Goal: Information Seeking & Learning: Learn about a topic

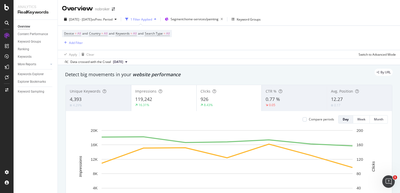
scroll to position [34, 0]
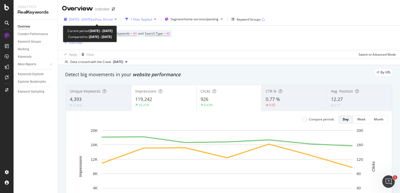
click at [106, 20] on span "vs Prev. Period" at bounding box center [102, 19] width 21 height 4
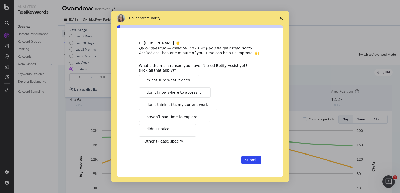
click at [174, 47] on icon "Quick question — mind telling us why you haven’t tried Botify Assist?" at bounding box center [195, 50] width 113 height 9
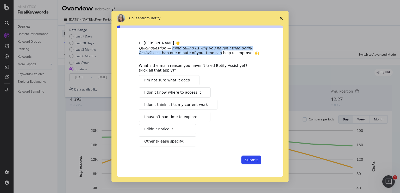
drag, startPoint x: 174, startPoint y: 47, endPoint x: 187, endPoint y: 55, distance: 16.3
click at [187, 55] on div "Quick question — mind telling us why you haven’t tried Botify Assist? Less than…" at bounding box center [200, 50] width 122 height 9
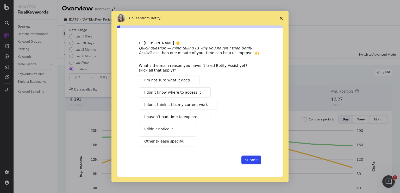
click at [166, 118] on span "I haven’t had time to explore it" at bounding box center [172, 116] width 57 height 5
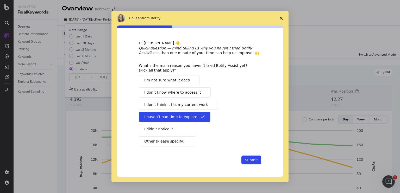
click at [193, 92] on span "I don’t know where to access it" at bounding box center [172, 92] width 57 height 5
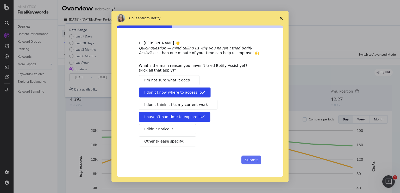
click at [252, 157] on button "Submit" at bounding box center [252, 160] width 20 height 9
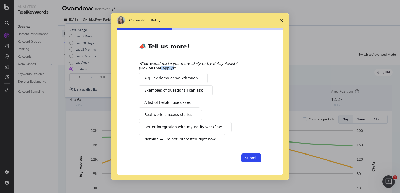
drag, startPoint x: 159, startPoint y: 66, endPoint x: 169, endPoint y: 68, distance: 10.4
click at [169, 68] on div "What would make you more likely to try Botify Assist? (Pick all that apply)" at bounding box center [196, 65] width 115 height 9
click at [168, 80] on span "A quick demo or walkthrough" at bounding box center [171, 78] width 54 height 5
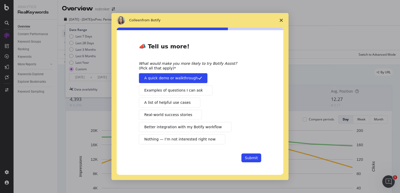
click at [170, 113] on span "Real-world success stories" at bounding box center [168, 114] width 48 height 5
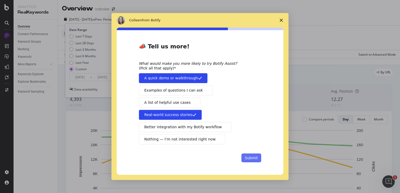
click at [246, 157] on button "Submit" at bounding box center [252, 158] width 20 height 9
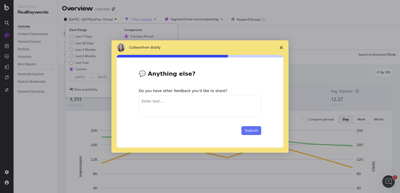
click at [253, 130] on button "Submit" at bounding box center [252, 130] width 20 height 9
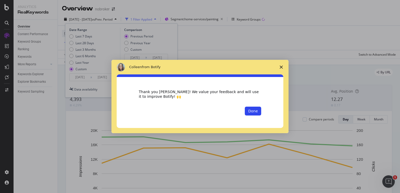
click at [251, 107] on div "Thank you [PERSON_NAME]! We value your feedback and will use it to improve Boti…" at bounding box center [200, 103] width 122 height 26
click at [254, 112] on button "Done" at bounding box center [253, 111] width 16 height 9
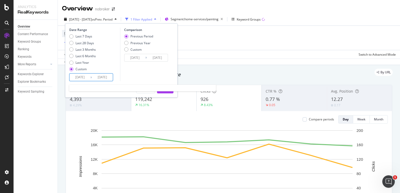
click at [107, 78] on input "[DATE]" at bounding box center [102, 77] width 21 height 7
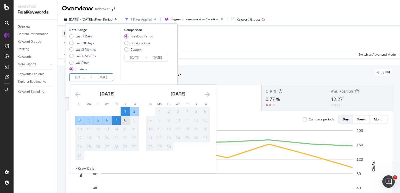
click at [125, 119] on div "8" at bounding box center [125, 120] width 9 height 5
type input "[DATE]"
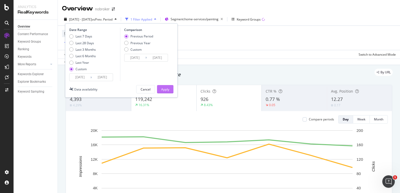
click at [168, 90] on div "Apply" at bounding box center [165, 89] width 8 height 4
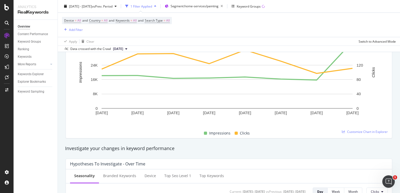
scroll to position [94, 0]
click at [349, 132] on span "Customize Chart in Explorer" at bounding box center [367, 132] width 41 height 4
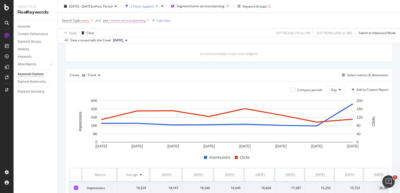
scroll to position [118, 0]
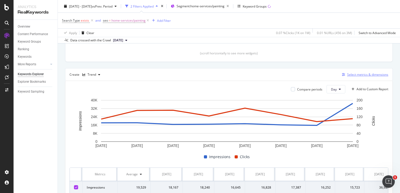
click at [351, 76] on div "Select metrics & dimensions" at bounding box center [367, 74] width 41 height 4
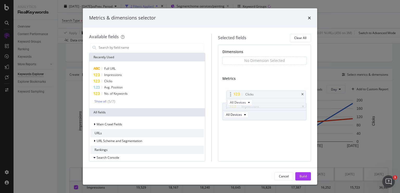
drag, startPoint x: 252, startPoint y: 106, endPoint x: 251, endPoint y: 93, distance: 13.3
click at [251, 93] on body "Analytics RealKeywords Overview Content Performance Keyword Groups Ranking Keyw…" at bounding box center [200, 96] width 400 height 193
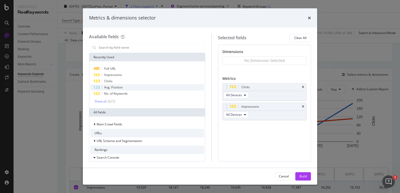
click at [115, 89] on span "Avg. Position" at bounding box center [113, 87] width 18 height 4
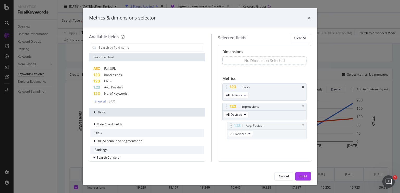
click at [277, 130] on body "Analytics RealKeywords Overview Content Performance Keyword Groups Ranking Keyw…" at bounding box center [200, 96] width 400 height 193
click at [103, 100] on div "Show all" at bounding box center [101, 101] width 12 height 4
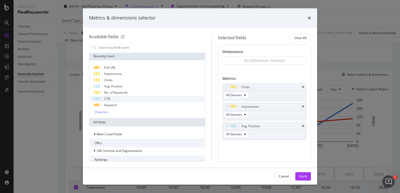
click at [110, 99] on div "CTR" at bounding box center [147, 99] width 114 height 6
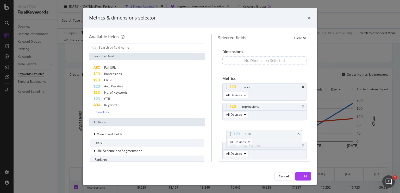
drag, startPoint x: 255, startPoint y: 144, endPoint x: 254, endPoint y: 132, distance: 12.3
click at [254, 132] on body "Analytics RealKeywords Overview Content Performance Keyword Groups Ranking Keyw…" at bounding box center [200, 96] width 400 height 193
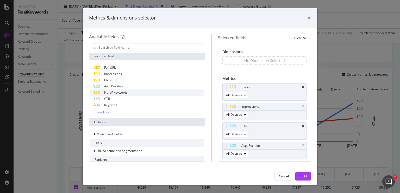
click at [108, 93] on span "No. of Keywords" at bounding box center [115, 92] width 23 height 4
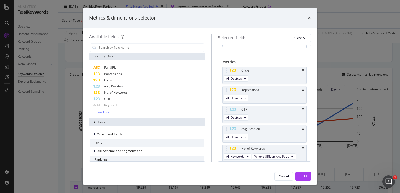
scroll to position [34, 0]
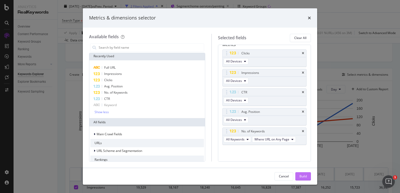
click at [302, 175] on div "Build" at bounding box center [303, 176] width 7 height 4
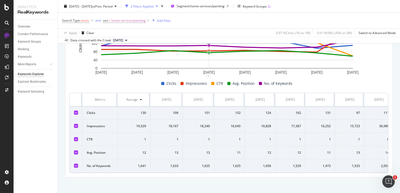
scroll to position [192, 0]
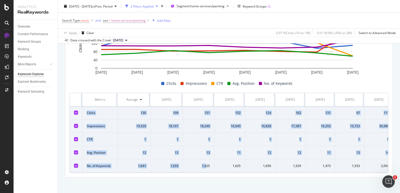
drag, startPoint x: 84, startPoint y: 109, endPoint x: 206, endPoint y: 166, distance: 134.6
click at [206, 166] on tbody "Clicks 130 109 151 152 124 162 131 97 111 Impressions 19,529 18,167 18,240 16,6…" at bounding box center [232, 140] width 324 height 66
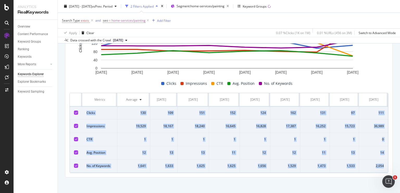
click at [381, 168] on td "2,054" at bounding box center [373, 166] width 29 height 13
copy tbody "Clicks 130 109 151 152 124 162 131 97 111 Impressions 19,529 18,167 18,240 16,6…"
click at [147, 18] on icon at bounding box center [148, 20] width 4 height 5
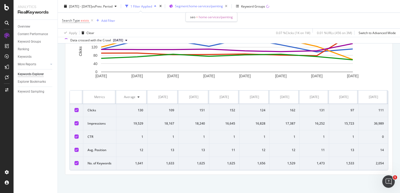
click at [193, 9] on div "Segment: home-services/painting" at bounding box center [202, 6] width 54 height 7
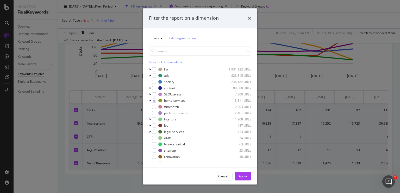
scroll to position [192, 0]
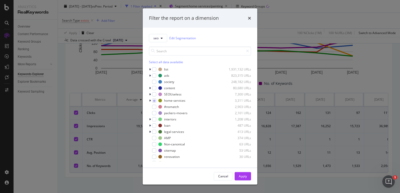
click at [267, 74] on div "Filter the report on a dimension seo Edit Segmentation Select all data availabl…" at bounding box center [200, 96] width 400 height 193
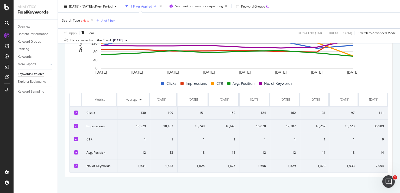
scroll to position [0, 9]
click at [379, 139] on div "0" at bounding box center [373, 139] width 21 height 5
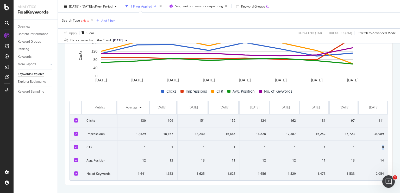
scroll to position [183, 0]
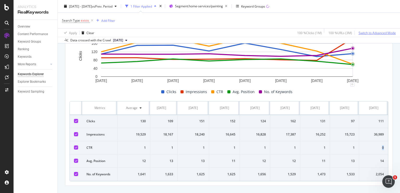
click at [363, 32] on div "Switch to Advanced Mode" at bounding box center [377, 32] width 37 height 4
click at [362, 34] on div "Switch back to Simple mode" at bounding box center [376, 32] width 40 height 4
click at [368, 32] on div "Switch to Advanced Mode" at bounding box center [377, 32] width 37 height 4
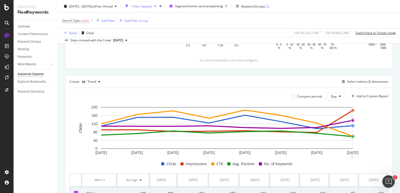
scroll to position [108, 0]
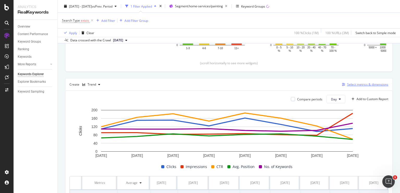
click at [360, 82] on div "Select metrics & dimensions" at bounding box center [367, 84] width 41 height 4
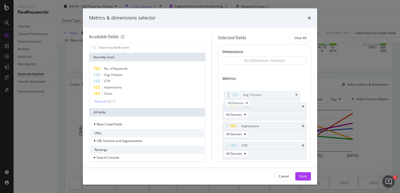
drag, startPoint x: 256, startPoint y: 145, endPoint x: 252, endPoint y: 85, distance: 59.2
click at [252, 85] on body "Analytics RealKeywords Overview Content Performance Keyword Groups Ranking Keyw…" at bounding box center [200, 96] width 400 height 193
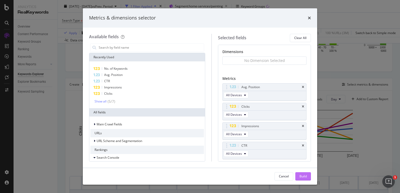
click at [301, 174] on div "Build" at bounding box center [303, 176] width 7 height 4
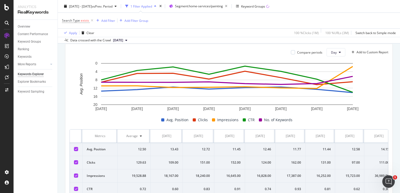
scroll to position [197, 0]
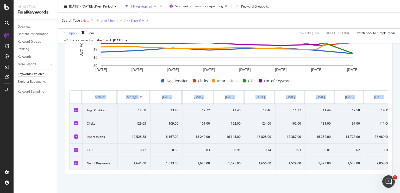
drag, startPoint x: 84, startPoint y: 105, endPoint x: 335, endPoint y: 169, distance: 259.0
click at [335, 169] on div "Metrics Average [DATE] [DATE] [DATE] [DATE] [DATE] [DATE] [DATE] [DATE] Avg. Po…" at bounding box center [229, 130] width 319 height 80
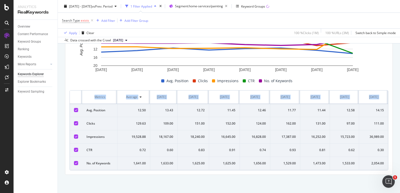
copy table "Metrics Average [DATE] [DATE] [DATE] [DATE] [DATE] [DATE] [DATE] [DATE]"
click at [199, 6] on span "Segment: home-services/painting" at bounding box center [199, 6] width 48 height 4
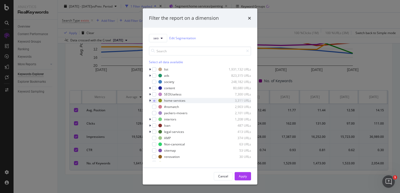
click at [150, 101] on icon "modal" at bounding box center [150, 100] width 2 height 3
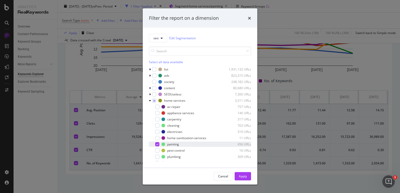
click at [156, 144] on icon "modal" at bounding box center [157, 144] width 2 height 3
click at [157, 126] on div "modal" at bounding box center [157, 125] width 4 height 4
click at [236, 175] on button "Apply" at bounding box center [243, 176] width 16 height 8
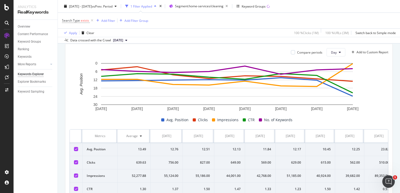
scroll to position [197, 0]
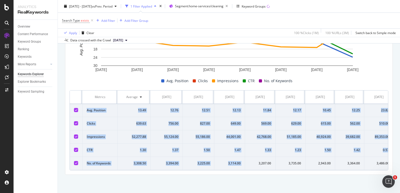
drag, startPoint x: 85, startPoint y: 106, endPoint x: 250, endPoint y: 159, distance: 173.5
click at [250, 159] on tbody "Avg. Position 13.49 12.76 12.51 12.13 11.84 12.17 10.45 12.25 23.82 Clicks 639.…" at bounding box center [232, 137] width 324 height 66
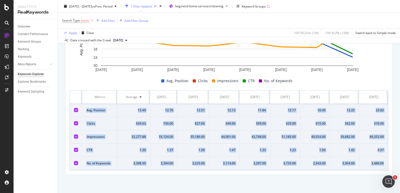
click at [381, 161] on td "3,486.00" at bounding box center [373, 163] width 29 height 13
copy tbody "Avg. Position 13.49 12.76 12.51 12.13 11.84 12.17 10.45 12.25 23.82 Clicks 639.…"
click at [205, 7] on span "Segment: home-services/cleaning" at bounding box center [199, 6] width 48 height 4
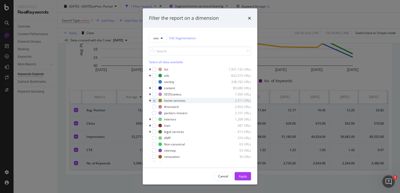
click at [150, 101] on icon "modal" at bounding box center [150, 100] width 2 height 3
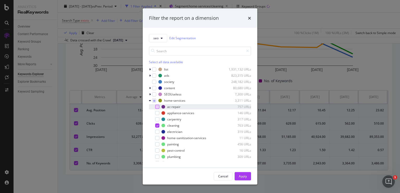
click at [156, 109] on div "modal" at bounding box center [157, 107] width 4 height 4
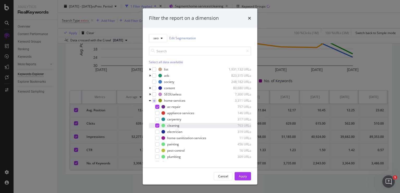
click at [159, 126] on div "modal" at bounding box center [157, 125] width 4 height 4
click at [239, 174] on div "Apply" at bounding box center [243, 176] width 8 height 8
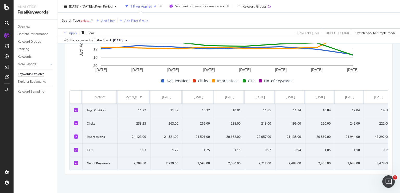
scroll to position [197, 0]
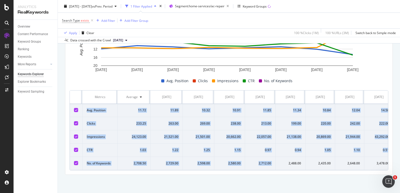
drag, startPoint x: 85, startPoint y: 106, endPoint x: 284, endPoint y: 158, distance: 205.5
click at [284, 158] on tbody "Avg. Position 11.72 11.89 10.32 10.91 11.85 11.34 10.84 12.04 14.58 Clicks 233.…" at bounding box center [232, 137] width 324 height 66
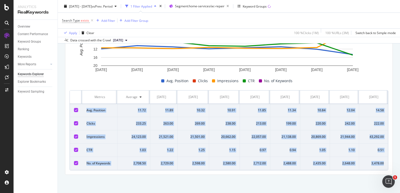
click at [381, 161] on td "3,478.00" at bounding box center [373, 163] width 29 height 13
copy tbody "Avg. Position 11.72 11.89 10.32 10.91 11.85 11.34 10.84 12.04 14.58 Clicks 233.…"
click at [30, 28] on link "Overview" at bounding box center [36, 26] width 36 height 5
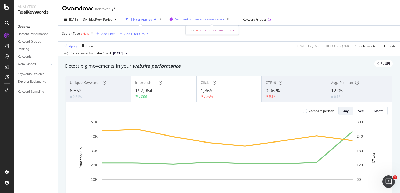
click at [207, 20] on span "Segment: home-services/ac-repair" at bounding box center [200, 19] width 50 height 4
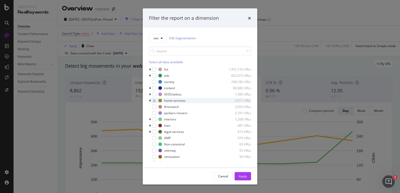
click at [149, 100] on icon "modal" at bounding box center [150, 100] width 2 height 3
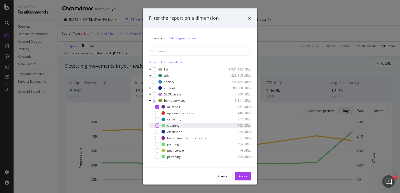
click at [158, 127] on div "modal" at bounding box center [157, 125] width 4 height 4
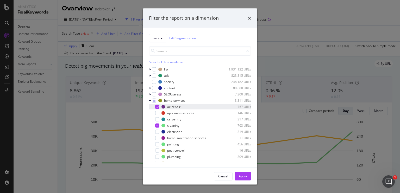
click at [159, 106] on div "modal" at bounding box center [157, 107] width 4 height 4
click at [244, 179] on div "Apply" at bounding box center [243, 176] width 8 height 8
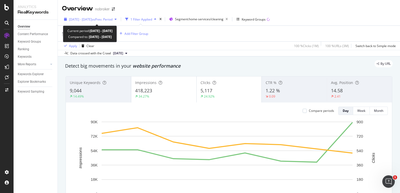
click at [108, 18] on span "vs Prev. Period" at bounding box center [102, 19] width 21 height 4
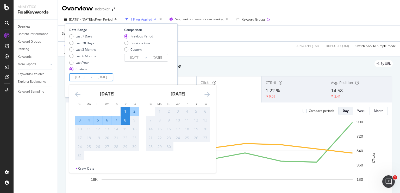
click at [97, 75] on input "[DATE]" at bounding box center [102, 77] width 21 height 7
click at [118, 120] on div "7" at bounding box center [116, 120] width 9 height 5
type input "[DATE]"
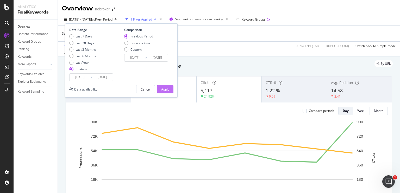
click at [164, 90] on div "Apply" at bounding box center [165, 89] width 8 height 4
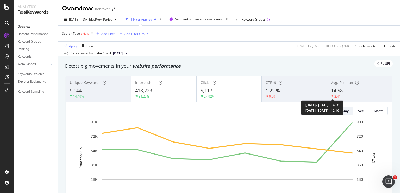
click at [331, 98] on div "2.41" at bounding box center [336, 96] width 10 height 4
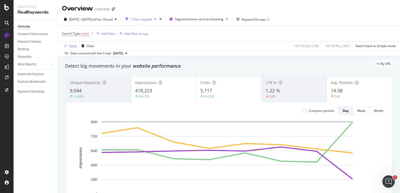
click at [336, 89] on span "14.58" at bounding box center [337, 91] width 12 height 6
